Goal: Task Accomplishment & Management: Manage account settings

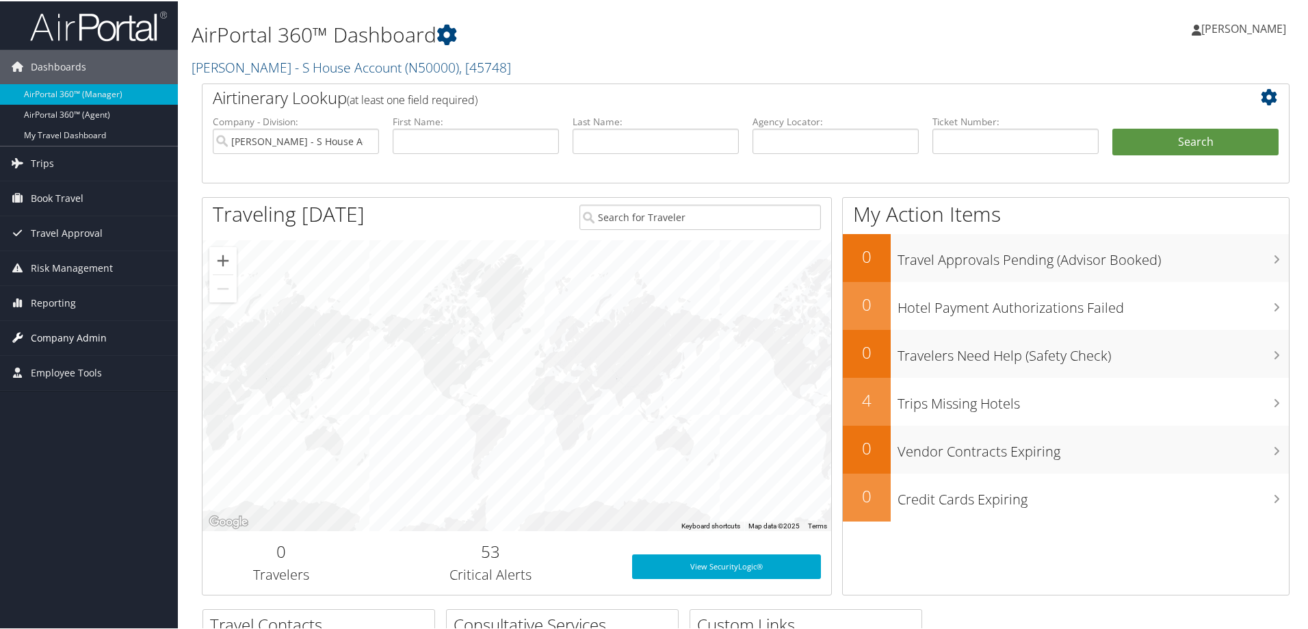
click at [67, 338] on span "Company Admin" at bounding box center [69, 337] width 76 height 34
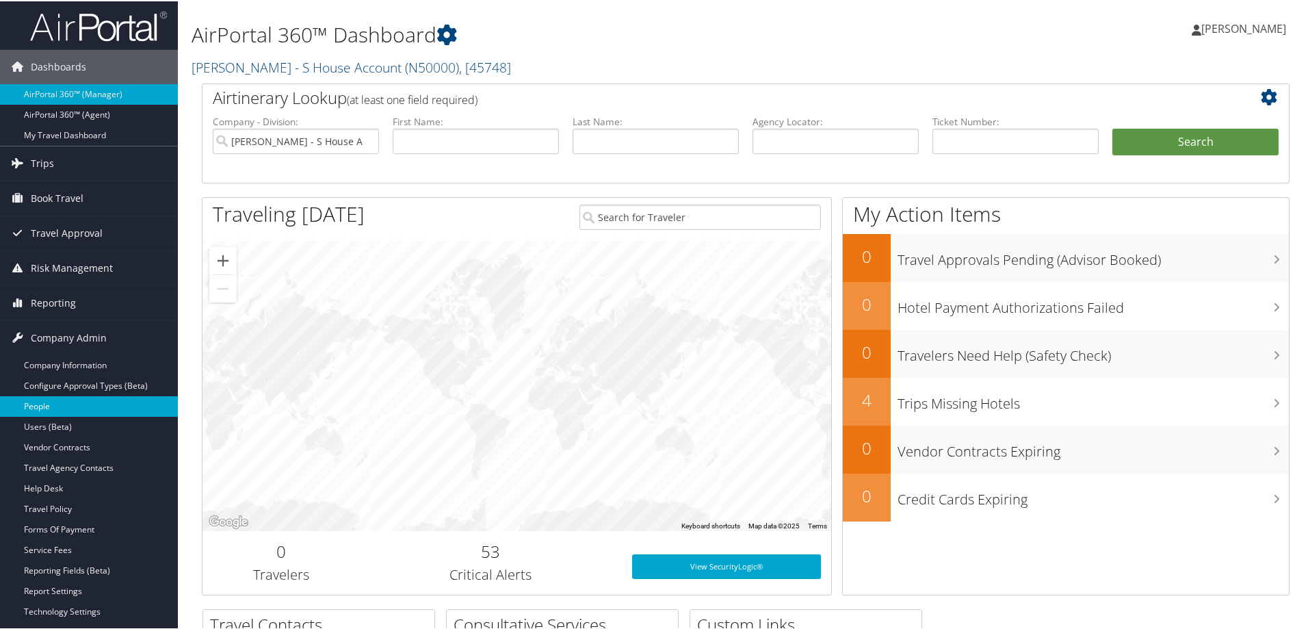
click at [51, 408] on link "People" at bounding box center [89, 405] width 178 height 21
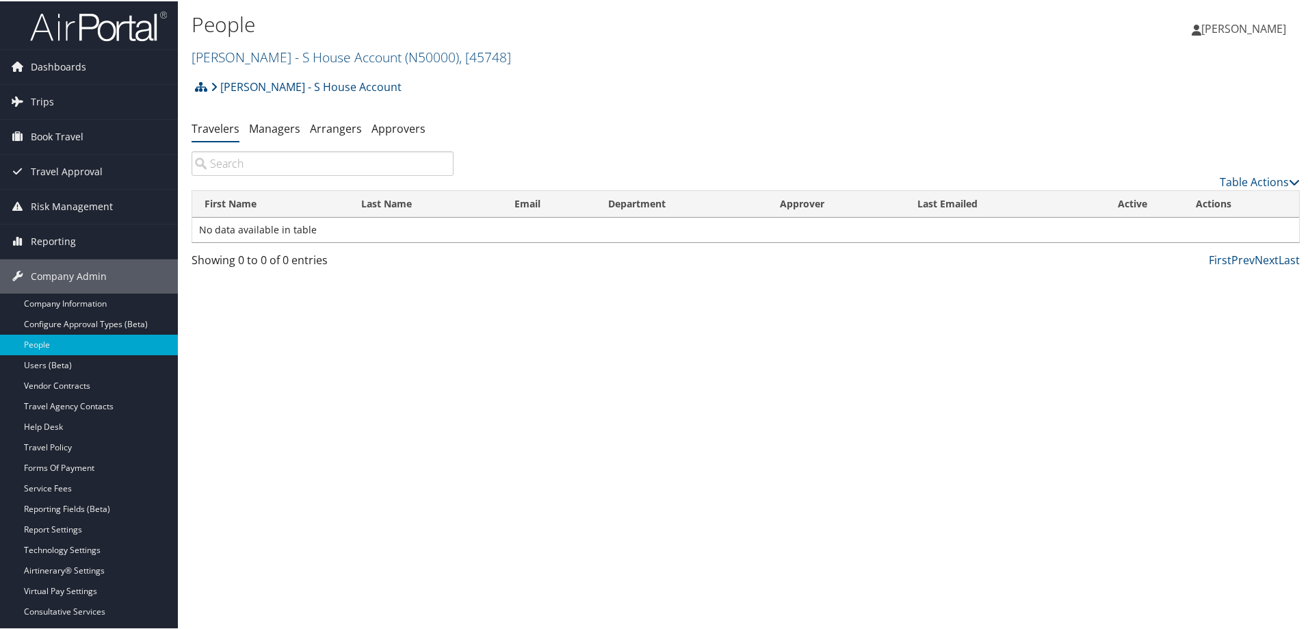
click at [293, 166] on input "search" at bounding box center [323, 162] width 262 height 25
click at [318, 60] on link "[PERSON_NAME] - S House Account ( N50000 ) , [ 45748 ]" at bounding box center [352, 56] width 320 height 18
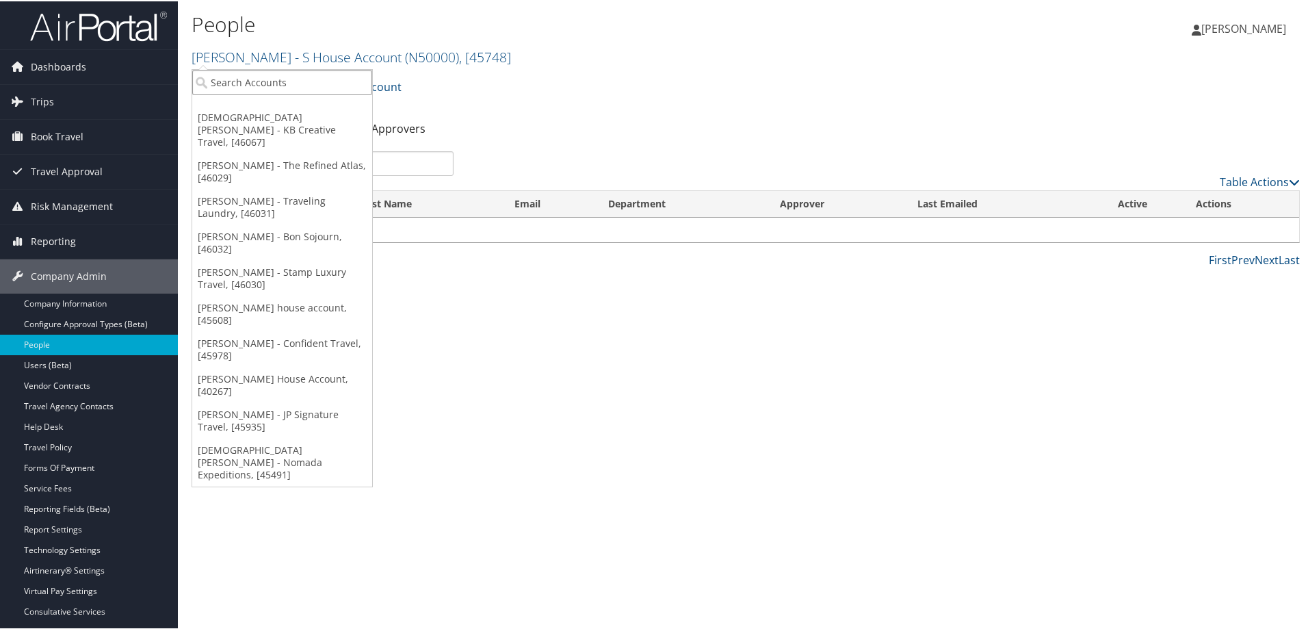
click at [300, 84] on input "search" at bounding box center [282, 80] width 180 height 25
type input "[PERSON_NAME]"
click at [303, 109] on div "[PERSON_NAME] - Bon Sojourn (S80000), [46032]" at bounding box center [332, 106] width 294 height 12
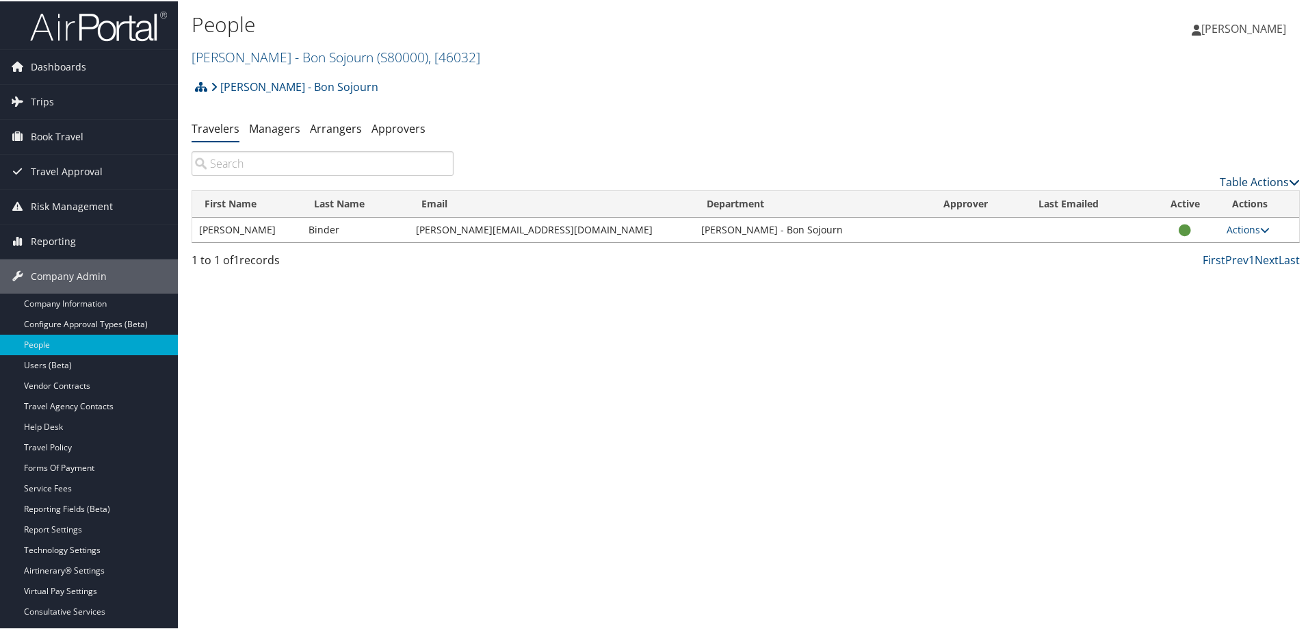
click at [1289, 177] on icon at bounding box center [1294, 180] width 11 height 11
click at [1284, 177] on div at bounding box center [657, 314] width 1314 height 629
click at [1239, 222] on link "Actions" at bounding box center [1248, 228] width 43 height 13
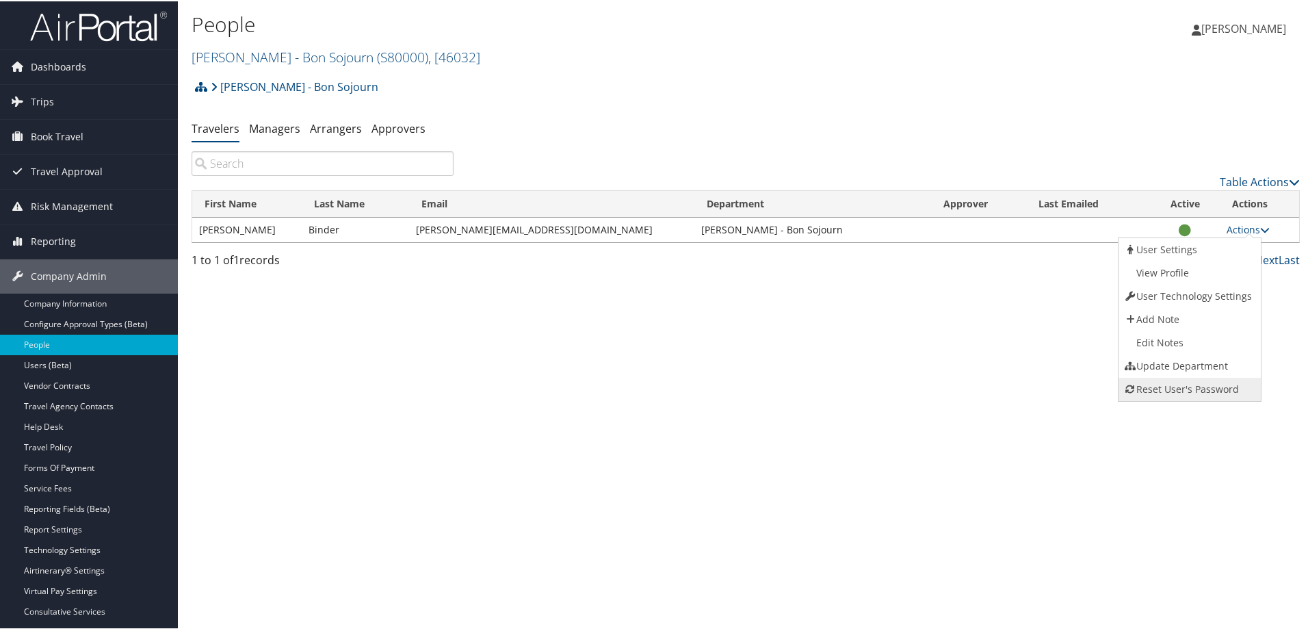
click at [1195, 389] on link "Reset User's Password" at bounding box center [1188, 387] width 139 height 23
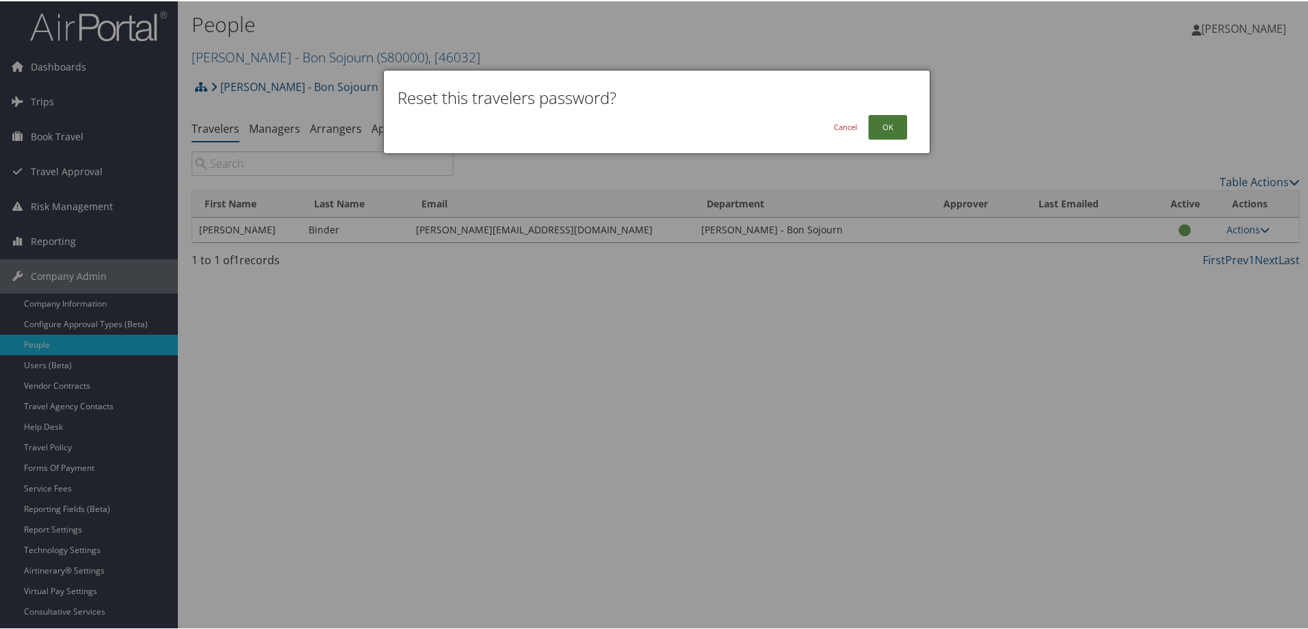
click at [890, 129] on button "OK" at bounding box center [887, 126] width 39 height 25
